Goal: Find specific page/section: Find specific page/section

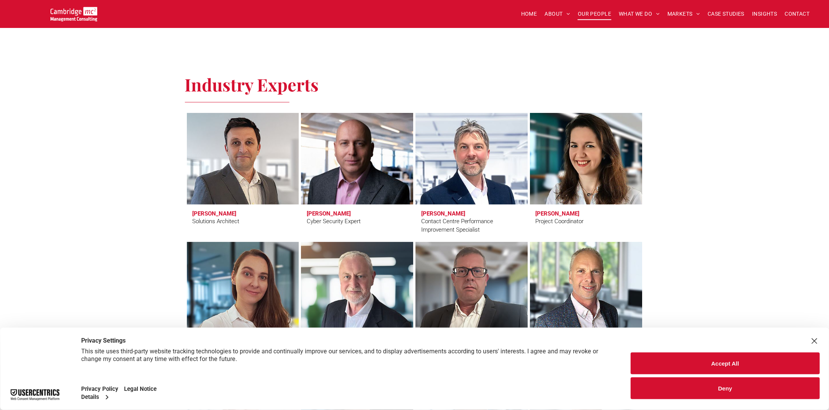
scroll to position [2346, 0]
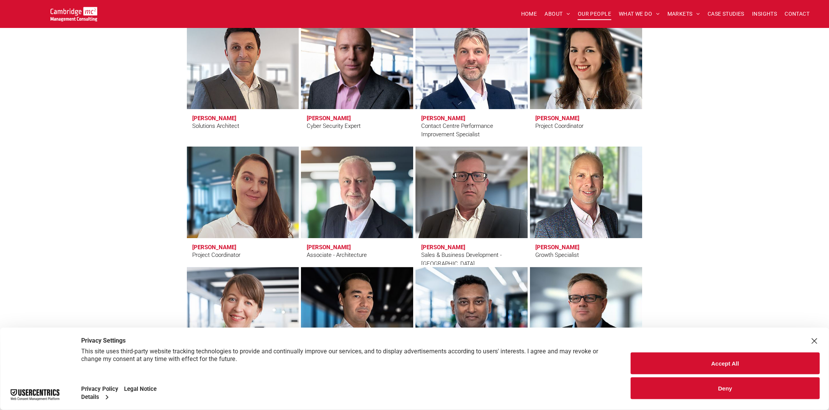
click at [755, 191] on div "Industry Experts [PERSON_NAME] Solutions Architect [PERSON_NAME] Cyber Security…" at bounding box center [414, 194] width 829 height 455
